Goal: Transaction & Acquisition: Subscribe to service/newsletter

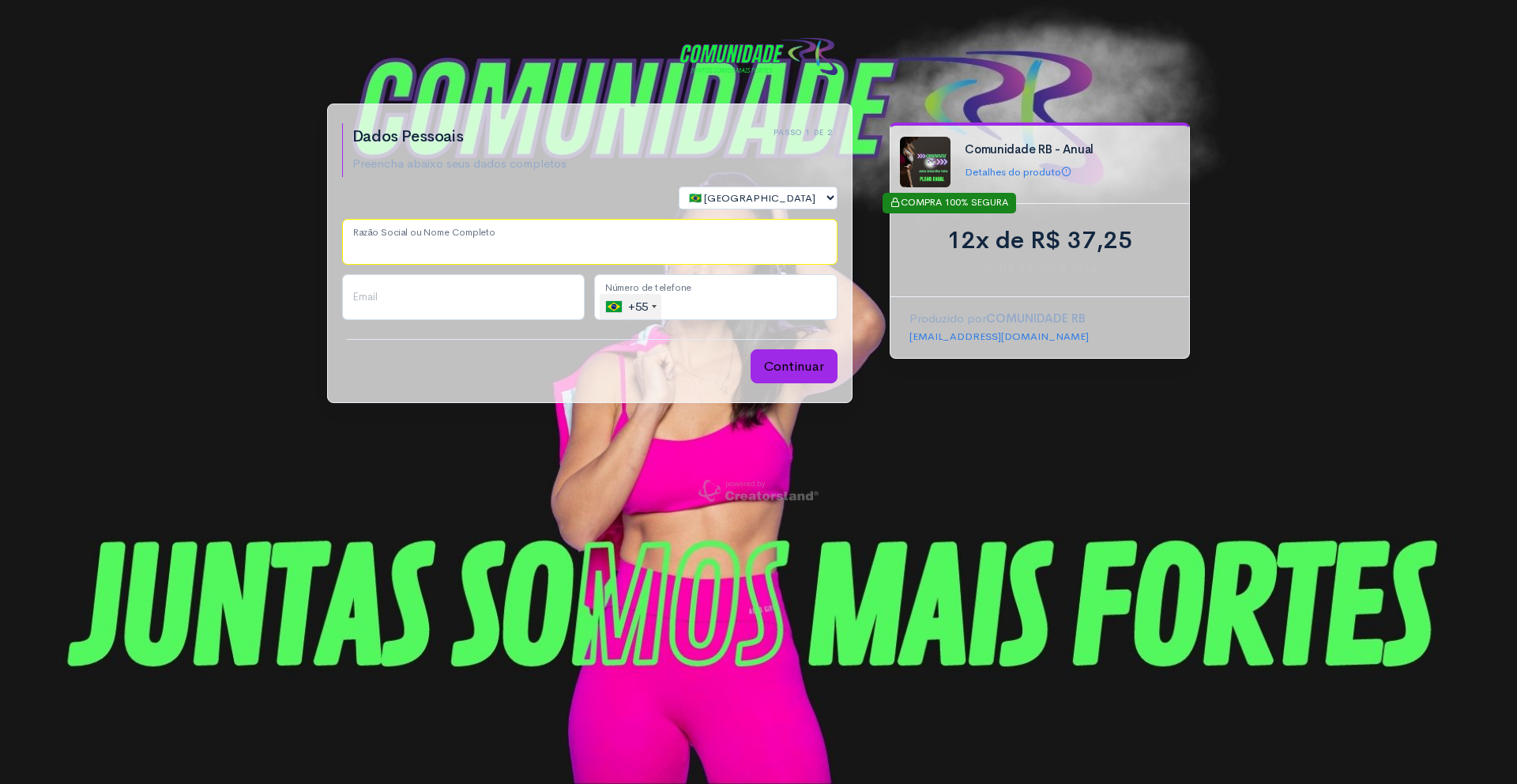
click at [520, 238] on input "Razão Social ou Nome Completo" at bounding box center [589, 241] width 496 height 46
type input "Wilson Canedo Gomes Junior"
type input "bartcanedo1@gmail.com"
type input "(43) 99108-2838"
select select "PR"
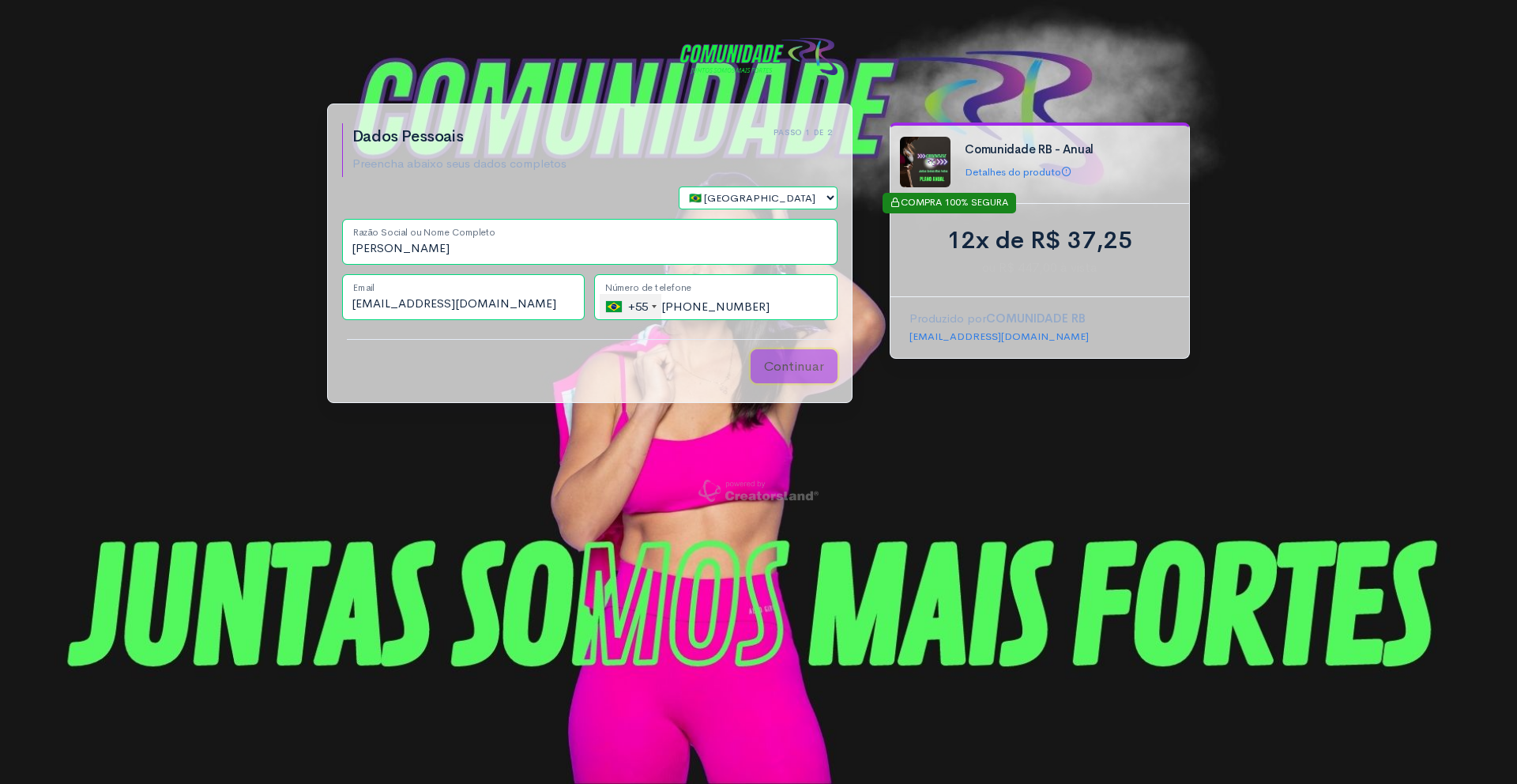
click at [779, 360] on button "Continuar" at bounding box center [794, 366] width 87 height 34
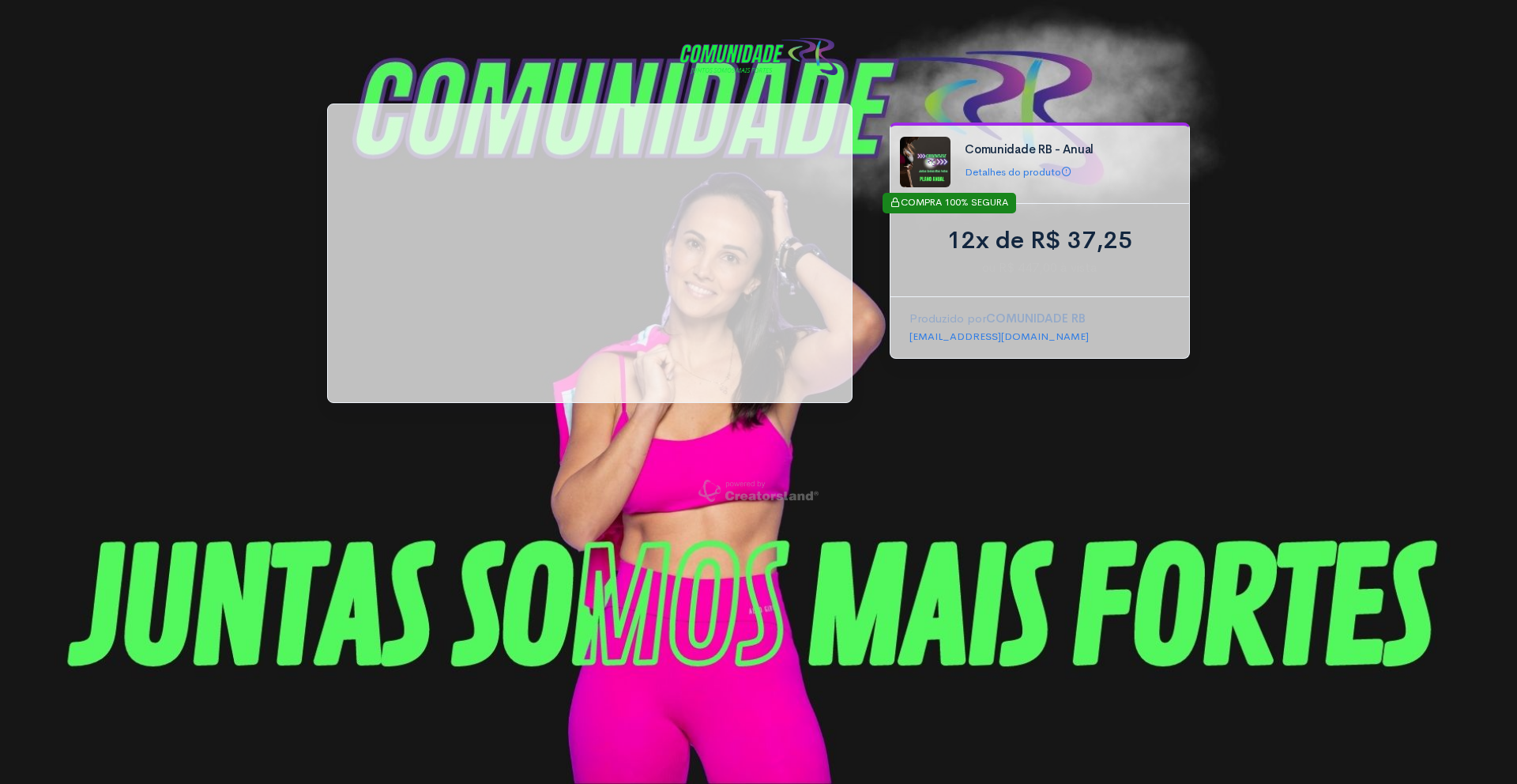
scroll to position [6, 0]
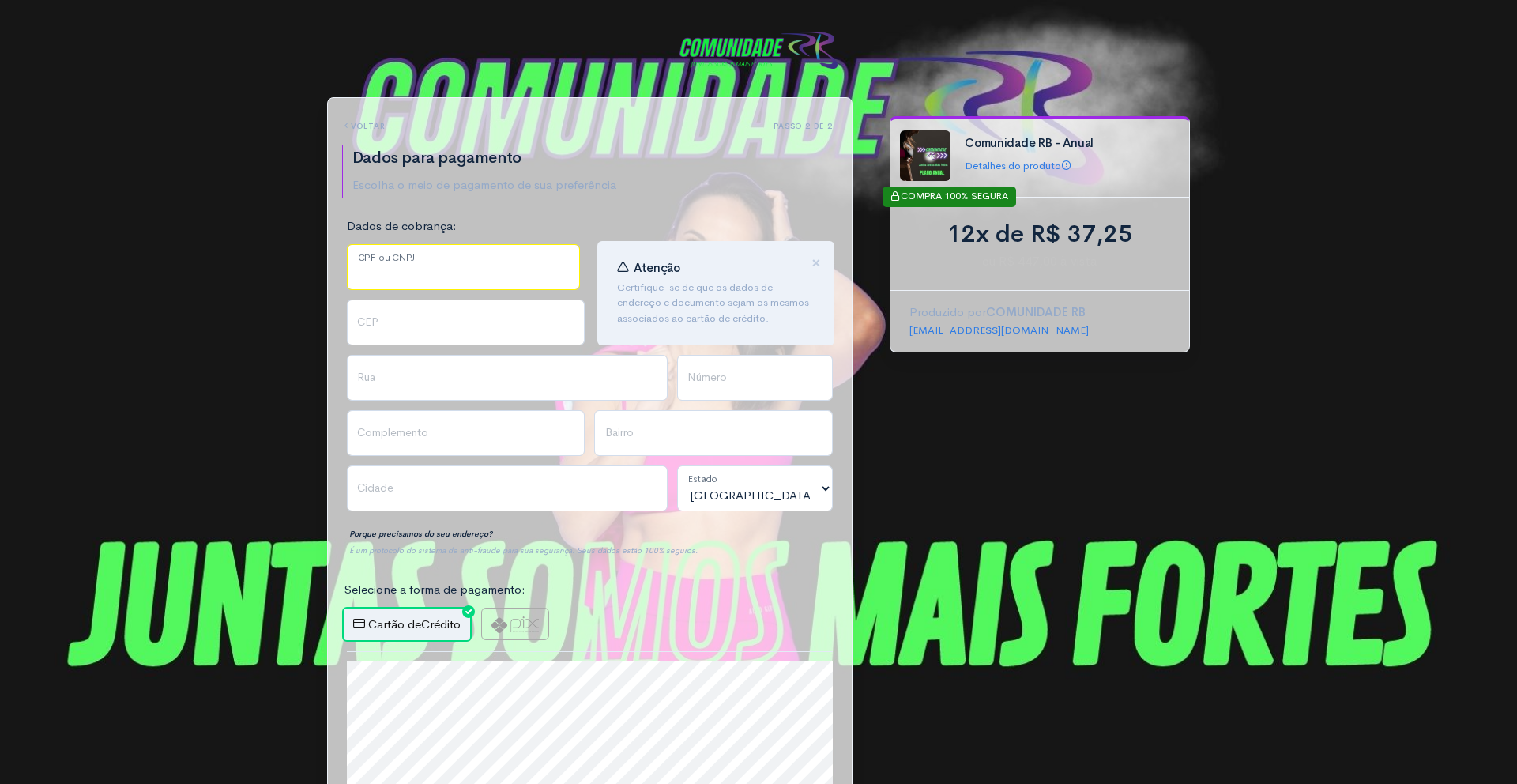
click at [493, 271] on input "CPF ou CNPJ" at bounding box center [464, 267] width 234 height 46
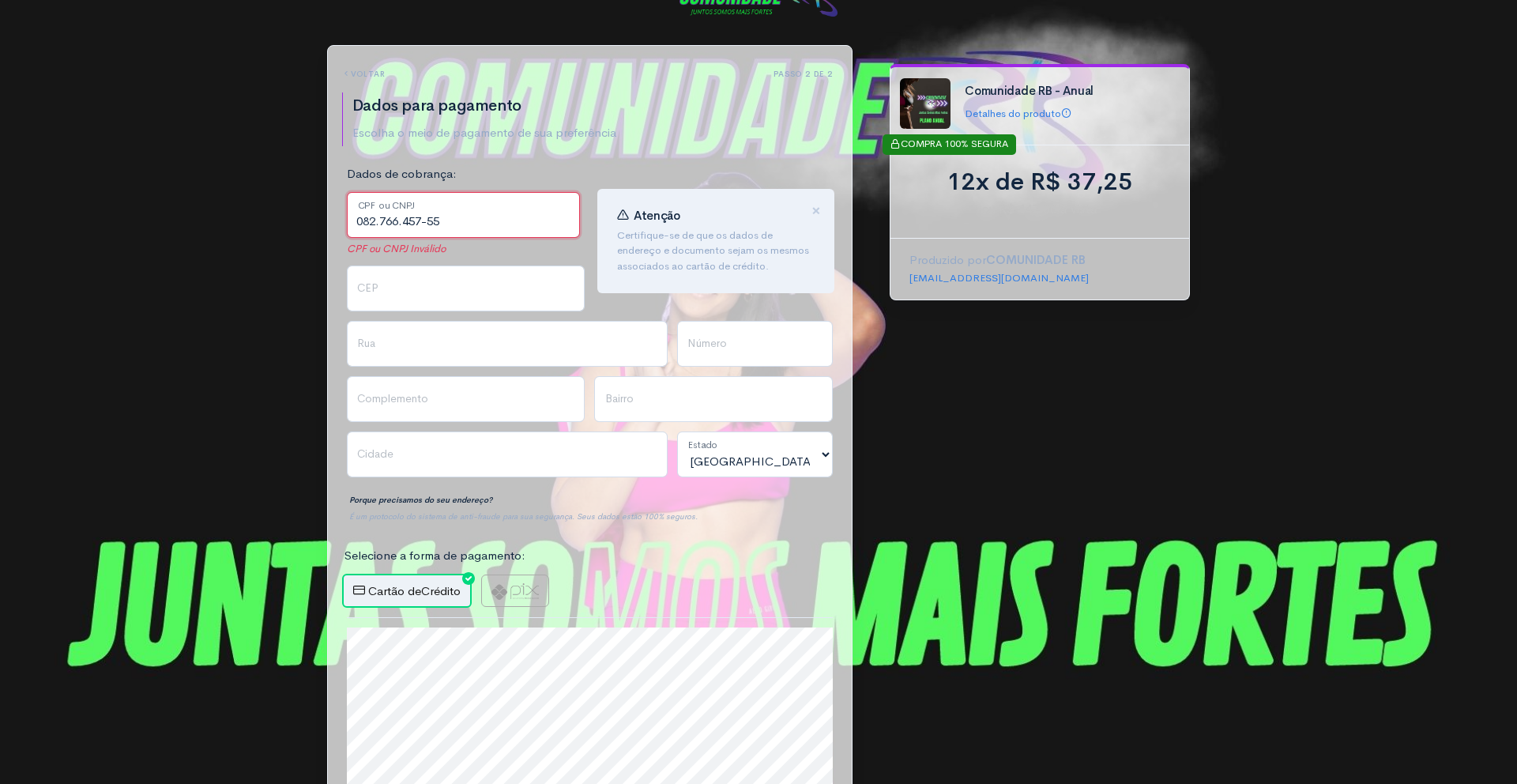
scroll to position [57, 0]
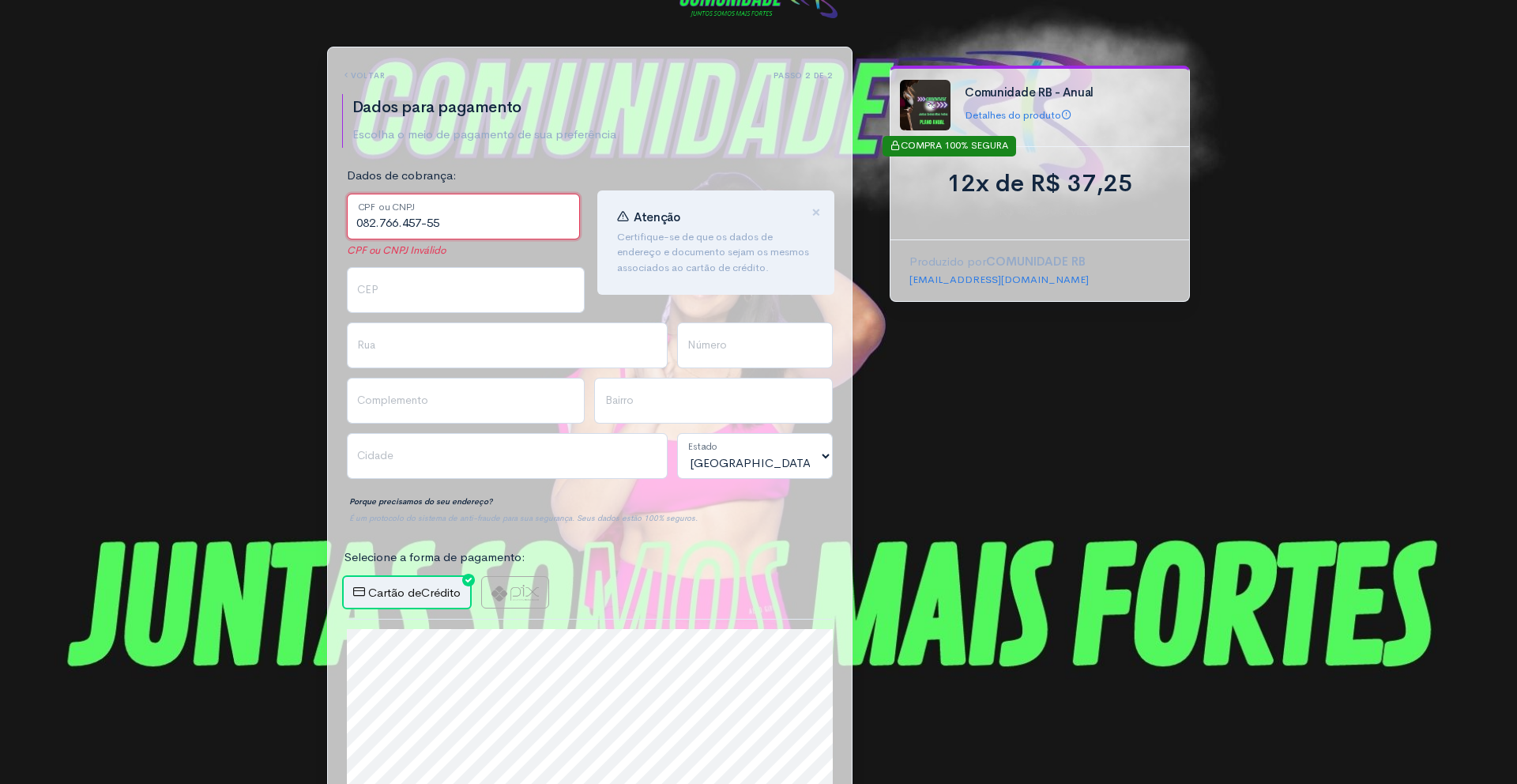
type input "082.766.457-55"
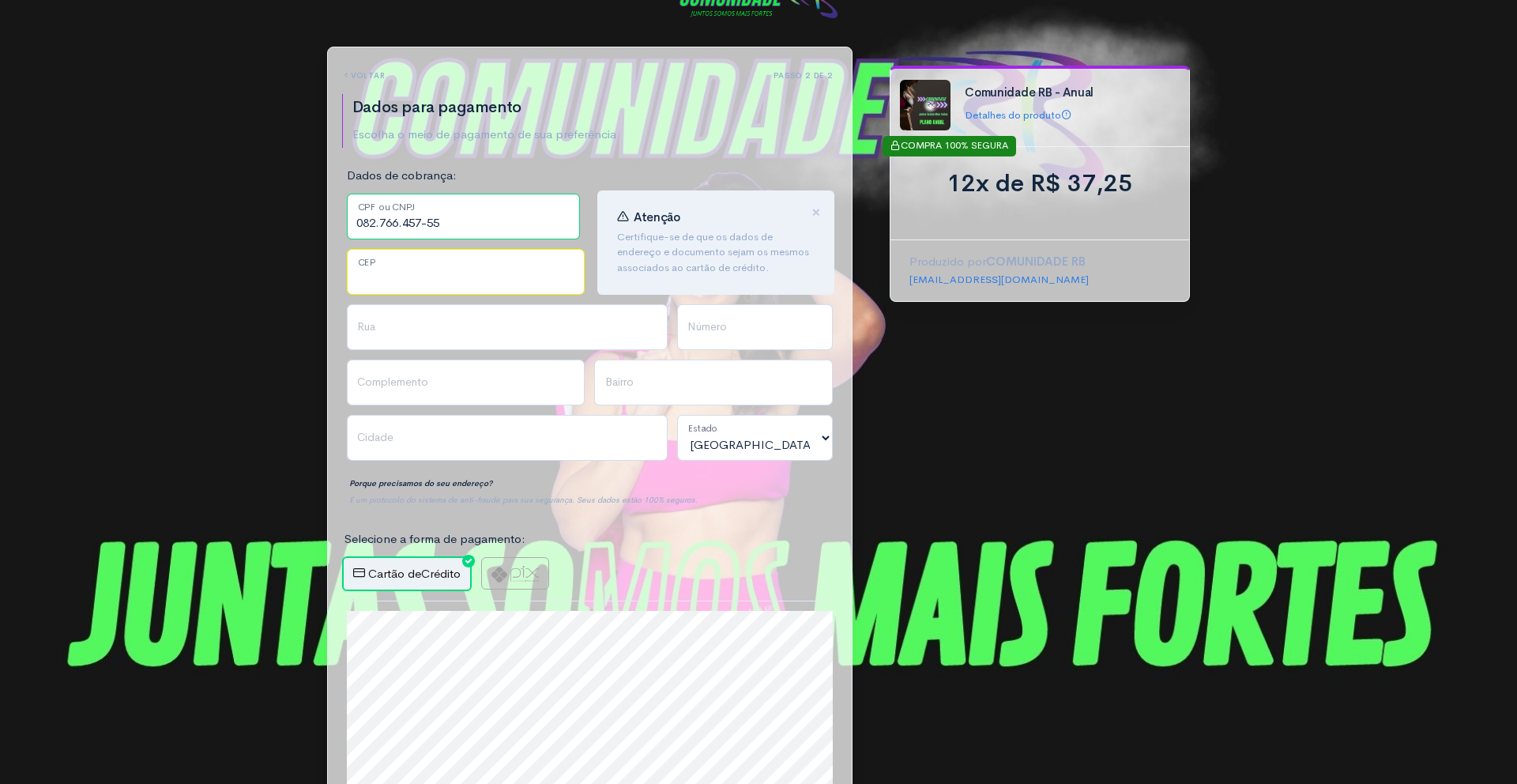
click at [447, 266] on input "CEP" at bounding box center [466, 271] width 239 height 46
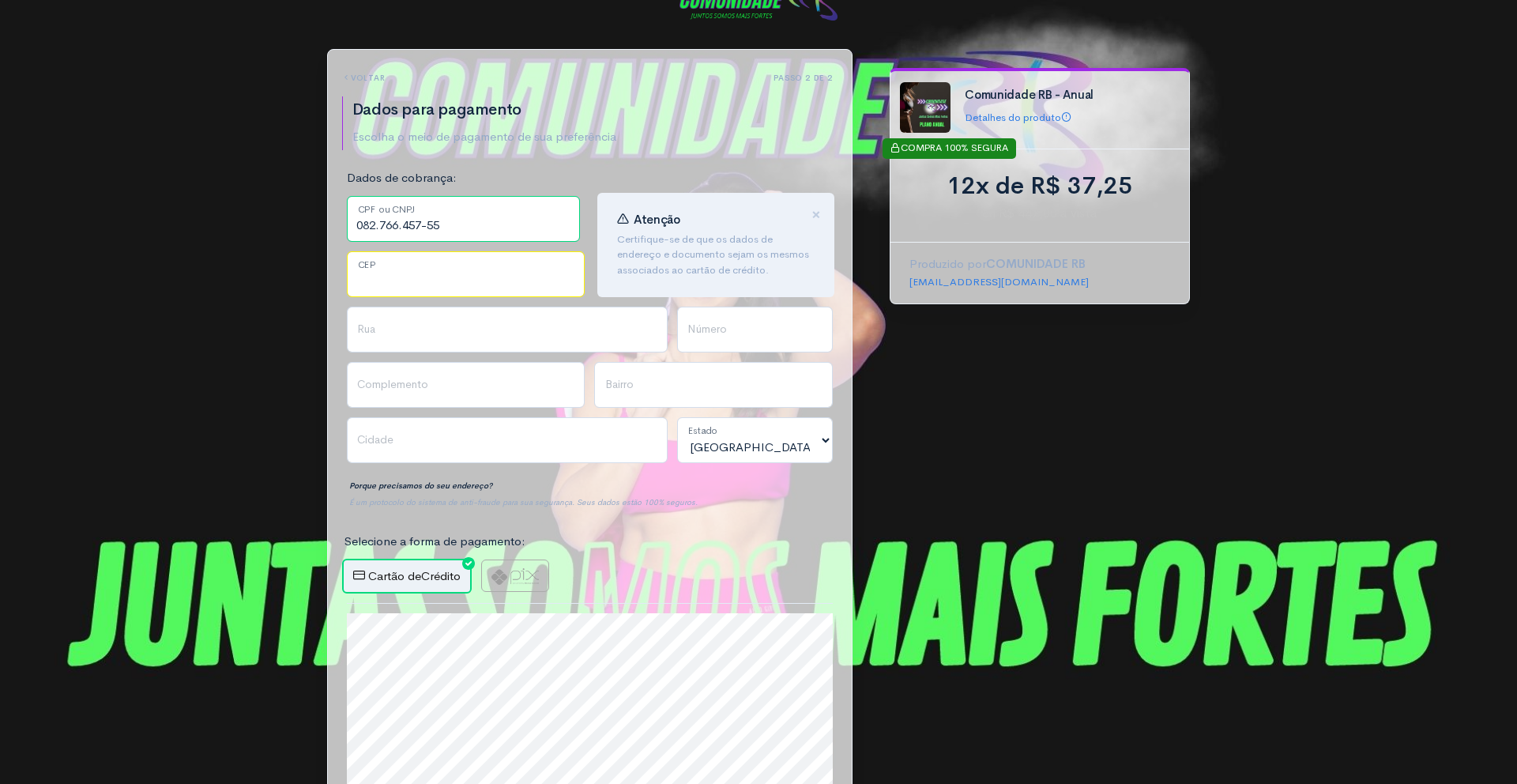
click at [434, 279] on input "CEP" at bounding box center [466, 274] width 239 height 46
click at [437, 282] on input "CEP" at bounding box center [466, 274] width 239 height 46
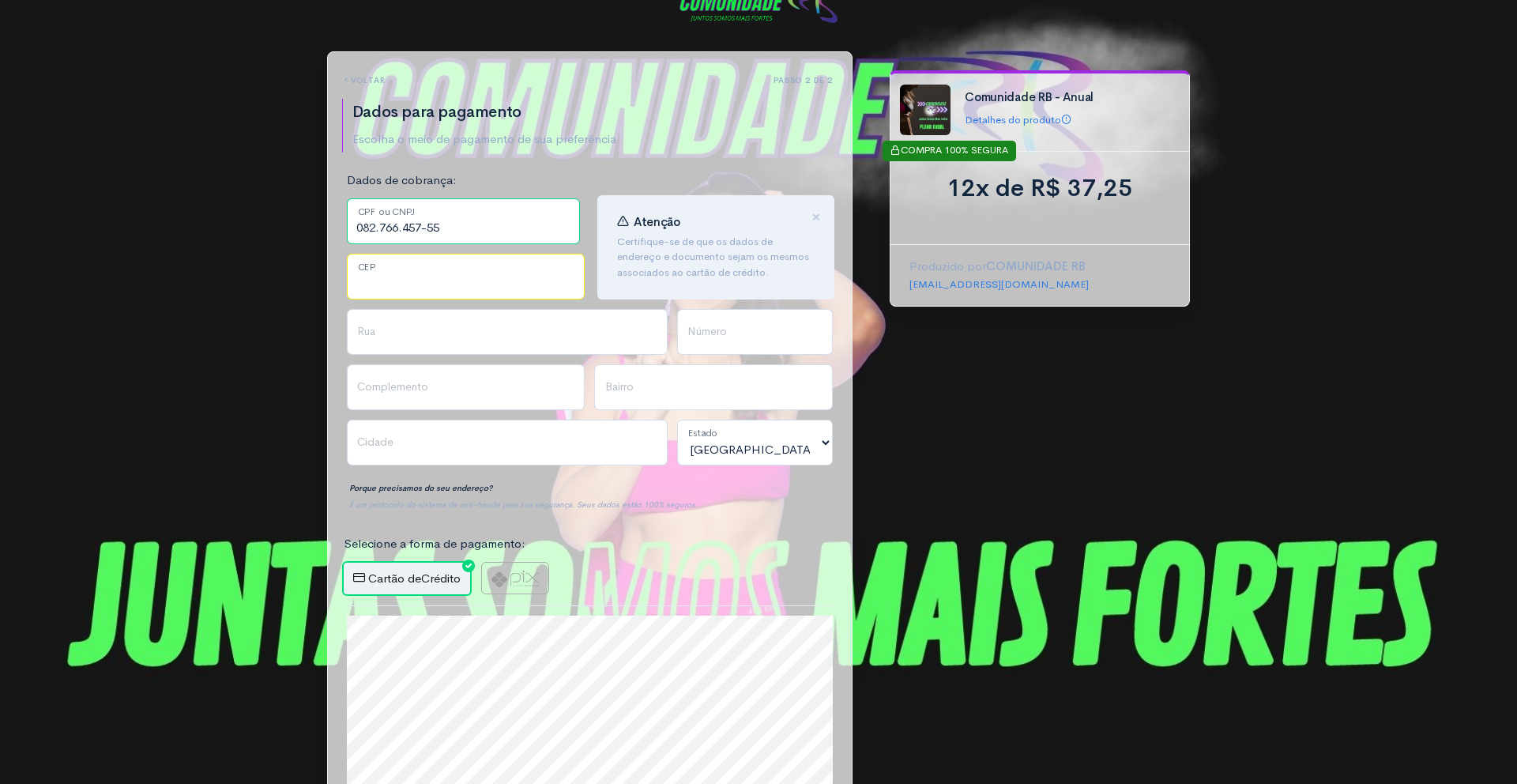
click at [437, 282] on input "CEP" at bounding box center [466, 276] width 239 height 46
type input "86055220"
click at [497, 330] on input "Rua" at bounding box center [507, 332] width 321 height 46
type input "Rua Cláudio Damiano Stasiak"
type input "Terras de Santana"
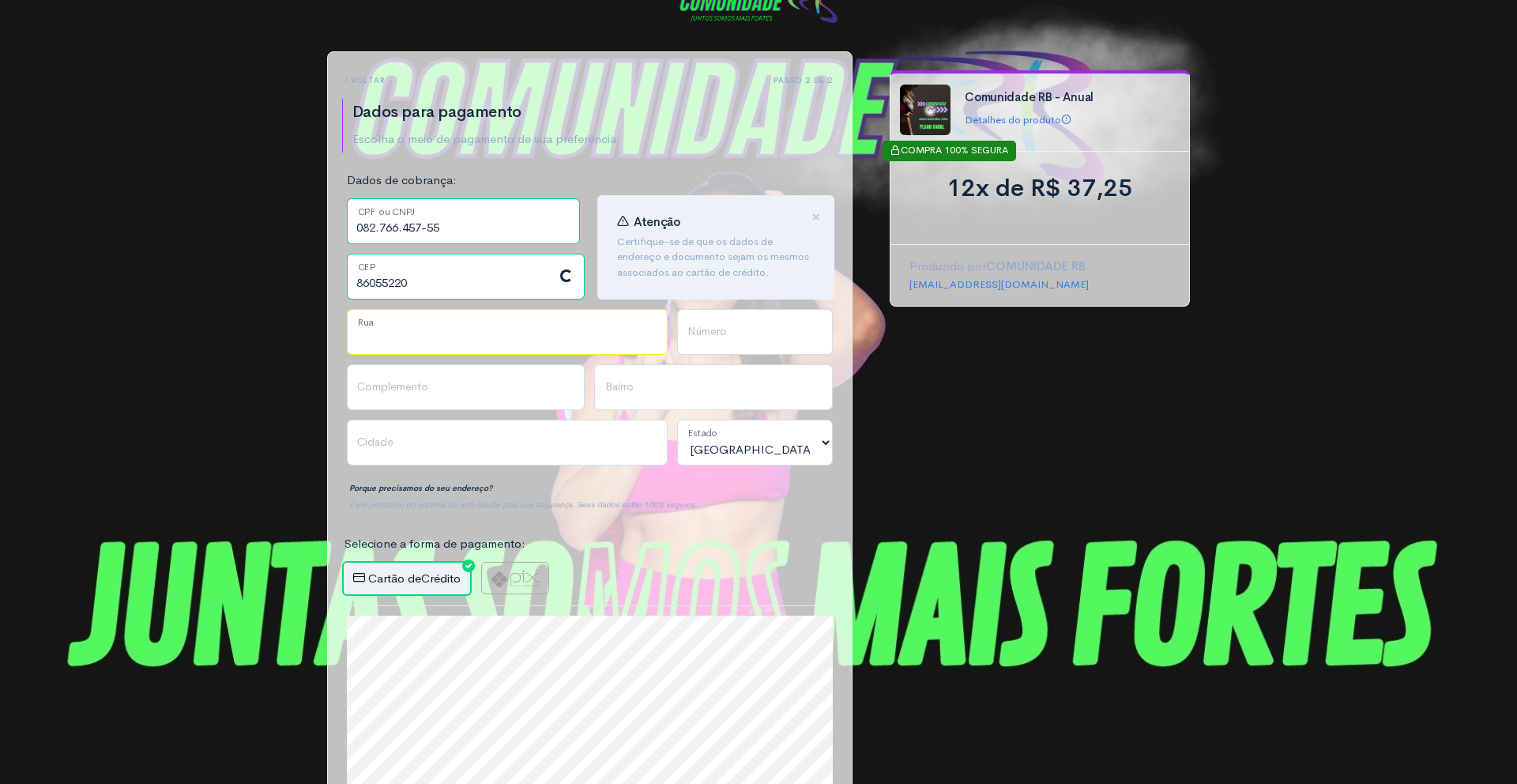
type input "Londrina"
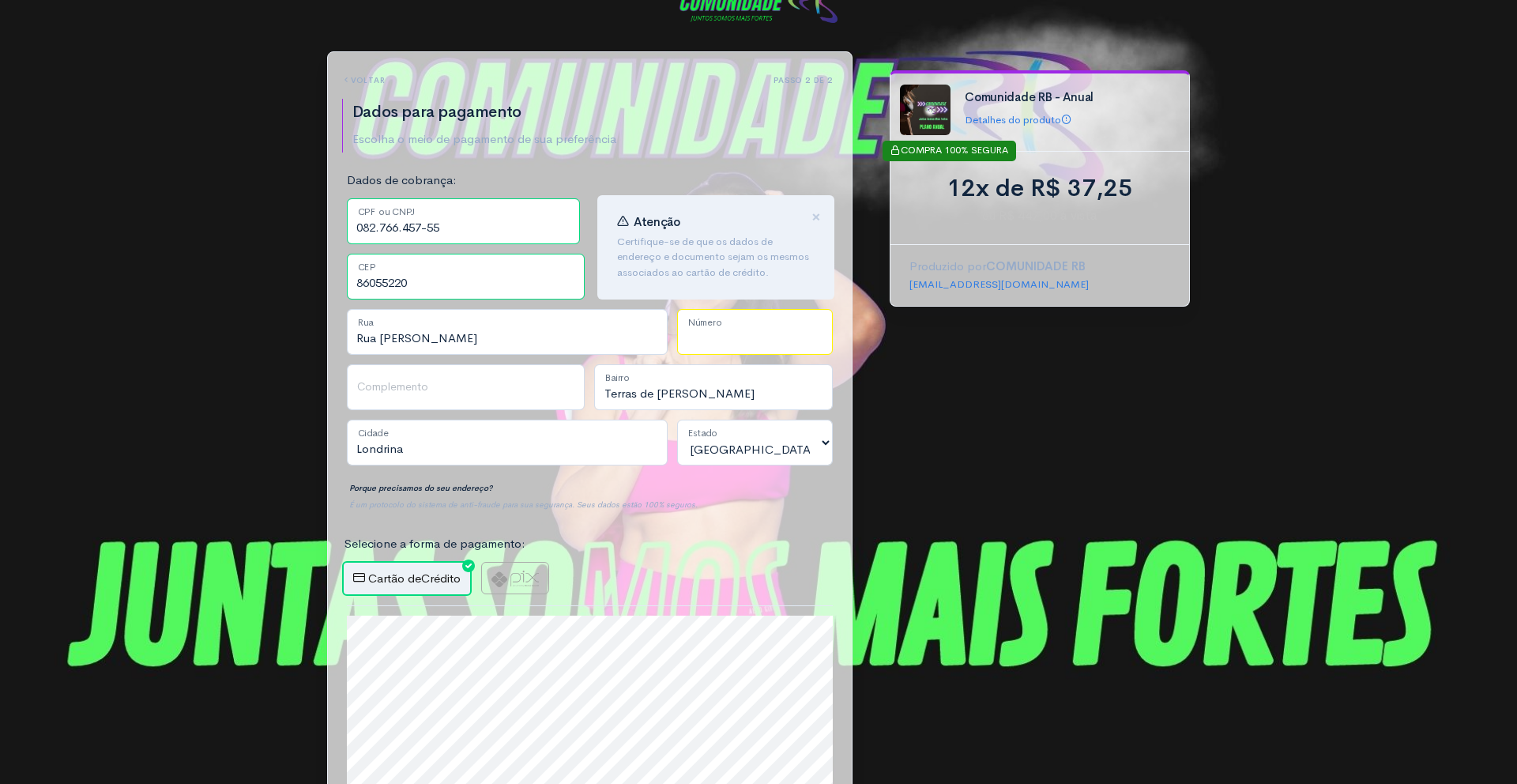
click at [734, 340] on input "Número" at bounding box center [755, 332] width 155 height 46
type input "126"
click at [675, 372] on input "Terras de Santana" at bounding box center [714, 387] width 239 height 46
click at [662, 487] on p "Porque precisamos do seu endereço?" at bounding box center [589, 488] width 486 height 17
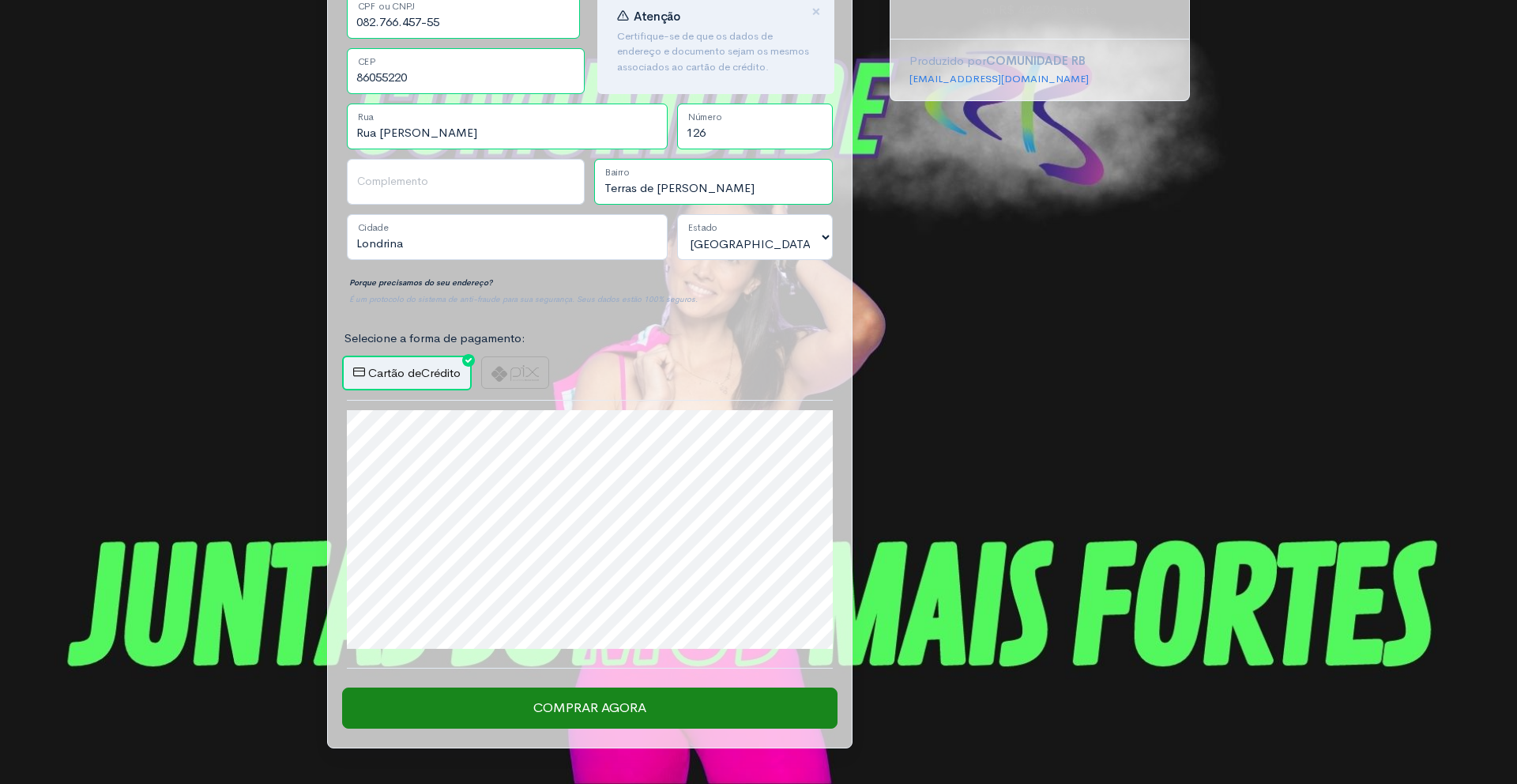
click at [506, 364] on label at bounding box center [515, 372] width 68 height 32
click at [492, 364] on input "radio" at bounding box center [486, 361] width 10 height 10
radio input "true"
type input "Gerar PIX"
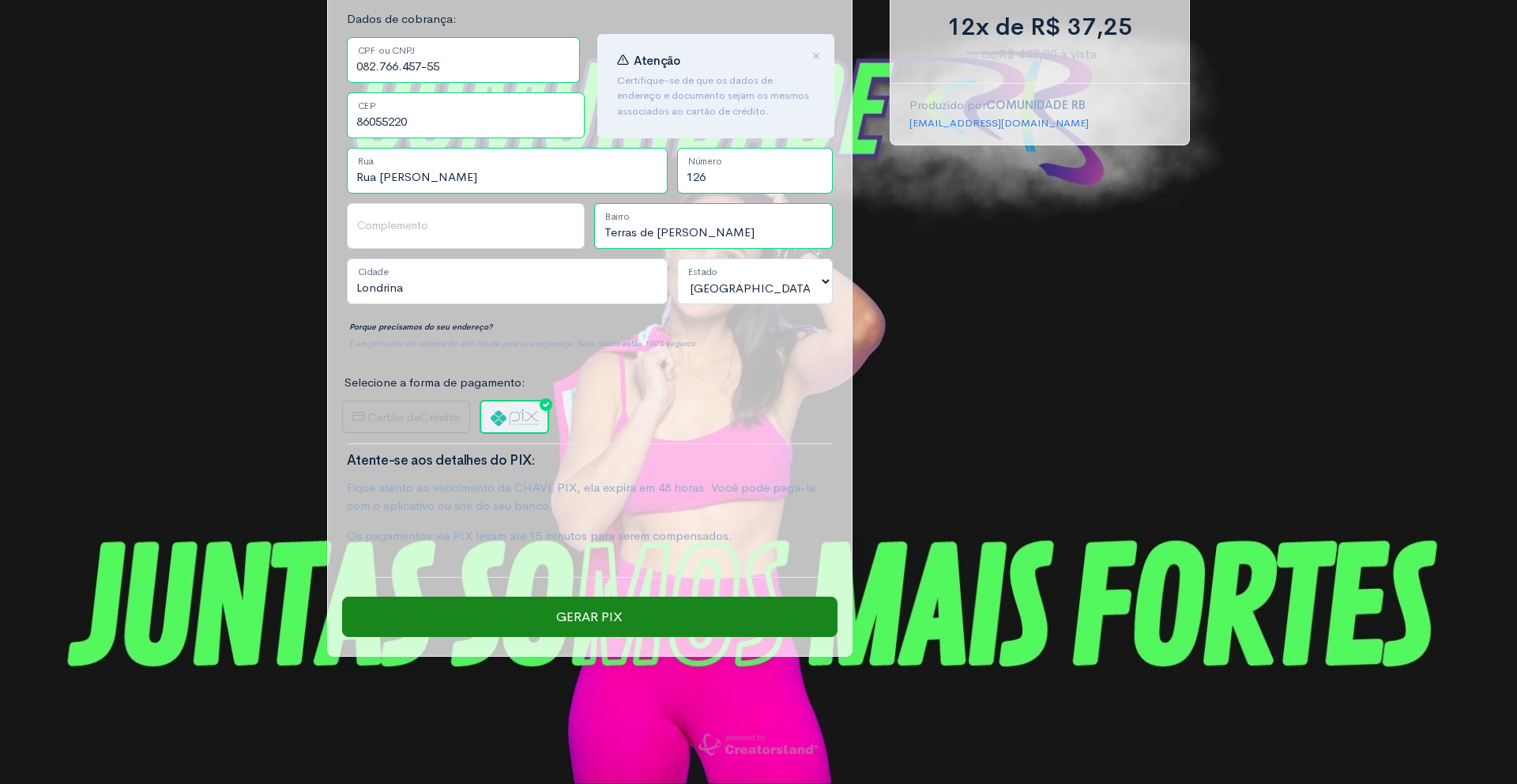
scroll to position [213, 0]
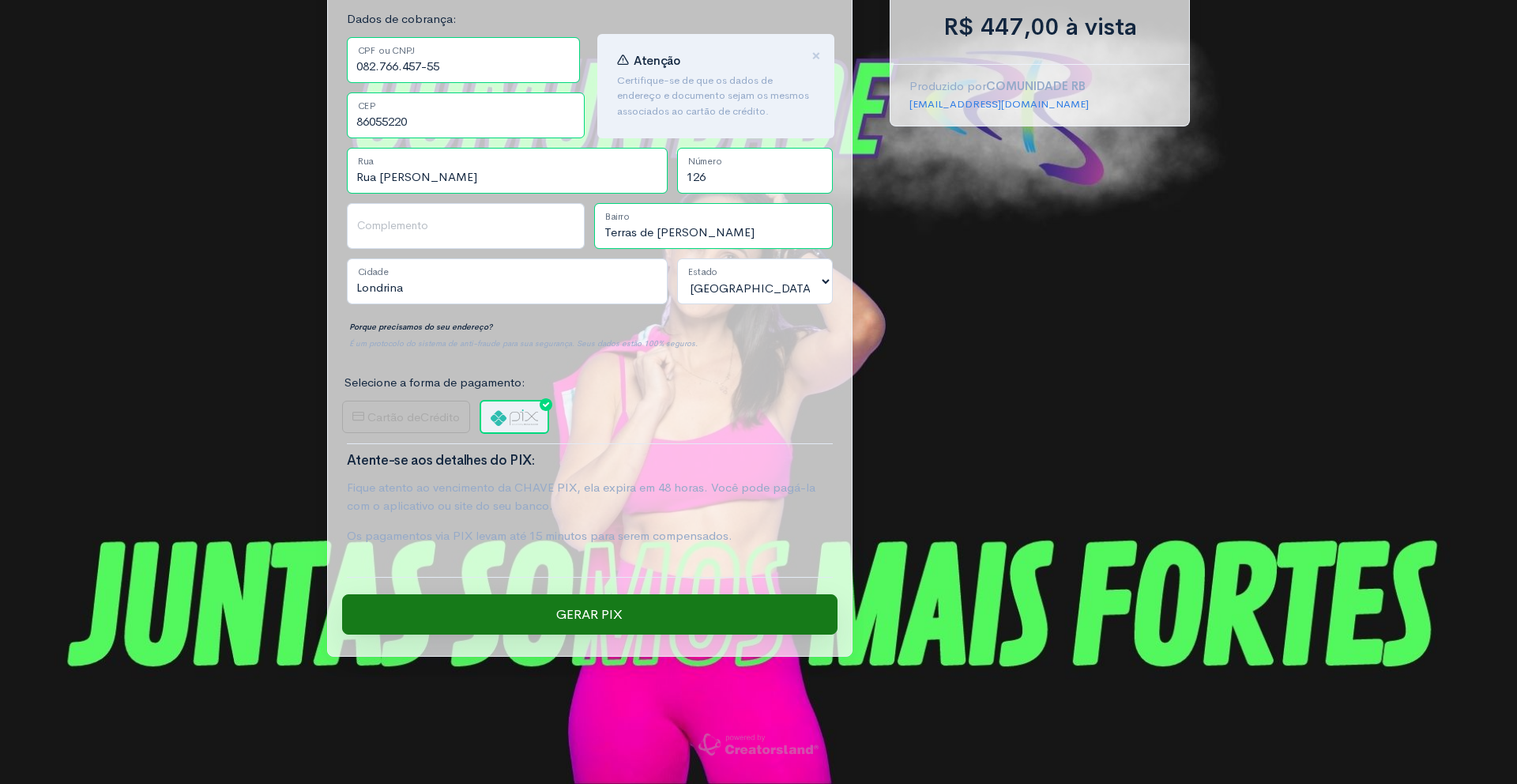
click at [597, 613] on input "Gerar PIX" at bounding box center [589, 614] width 496 height 41
